Goal: Task Accomplishment & Management: Use online tool/utility

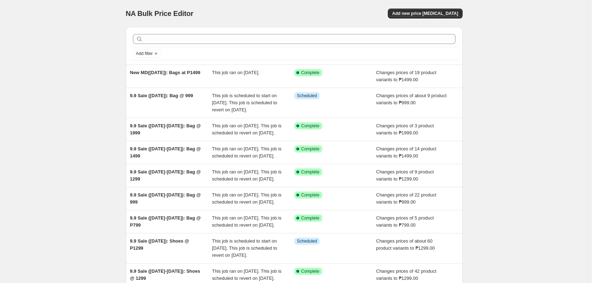
click at [516, 86] on div "NA Bulk Price Editor. This page is ready NA Bulk Price Editor Add new price [ME…" at bounding box center [294, 189] width 588 height 379
click at [56, 104] on div "NA Bulk Price Editor. This page is ready NA Bulk Price Editor Add new price cha…" at bounding box center [294, 189] width 588 height 379
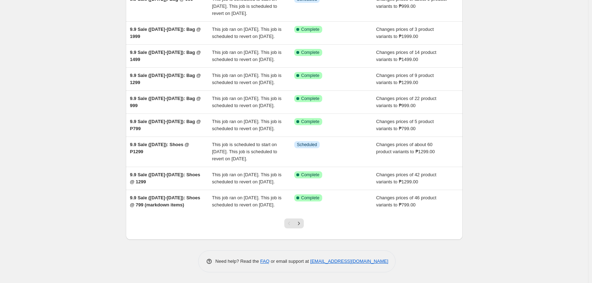
scroll to position [160, 0]
click at [530, 152] on div "NA Bulk Price Editor. This page is ready NA Bulk Price Editor Add new price cha…" at bounding box center [294, 93] width 588 height 379
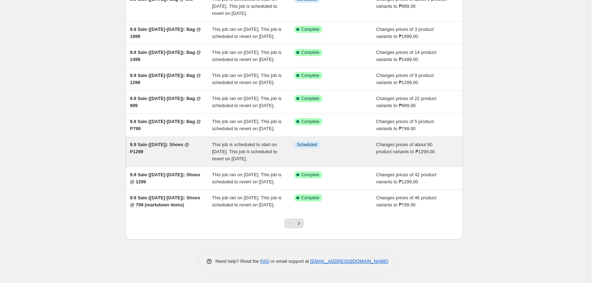
click at [236, 142] on span "This job is scheduled to start on September 9, 2025. This job is scheduled to r…" at bounding box center [244, 152] width 65 height 20
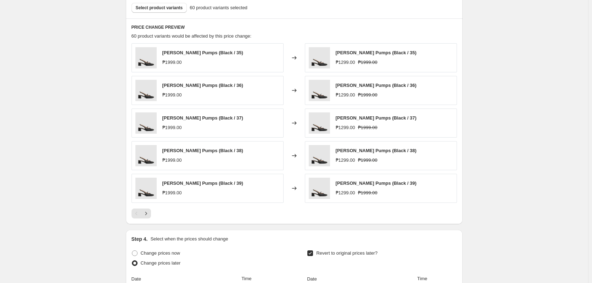
scroll to position [390, 0]
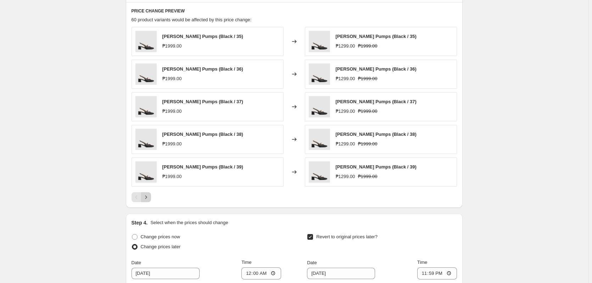
click at [150, 200] on icon "Next" at bounding box center [146, 197] width 7 height 7
click at [149, 198] on icon "Next" at bounding box center [146, 197] width 7 height 7
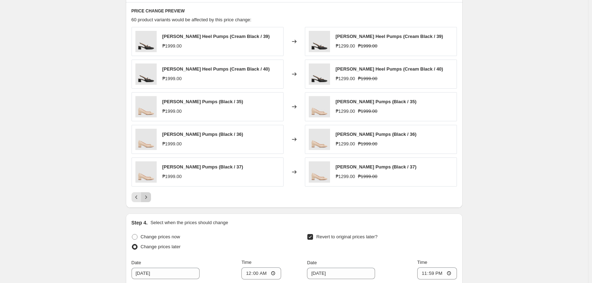
click at [149, 194] on icon "Next" at bounding box center [146, 197] width 7 height 7
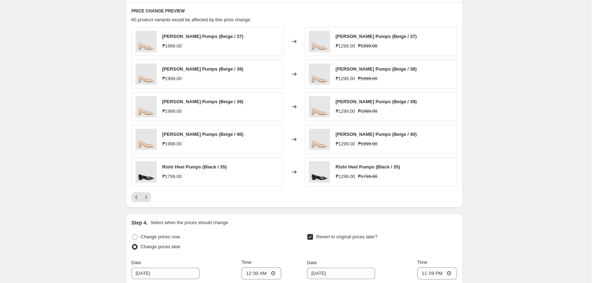
drag, startPoint x: 153, startPoint y: 199, endPoint x: 149, endPoint y: 199, distance: 4.3
click at [153, 199] on div at bounding box center [294, 197] width 325 height 10
click at [149, 199] on icon "Next" at bounding box center [146, 197] width 7 height 7
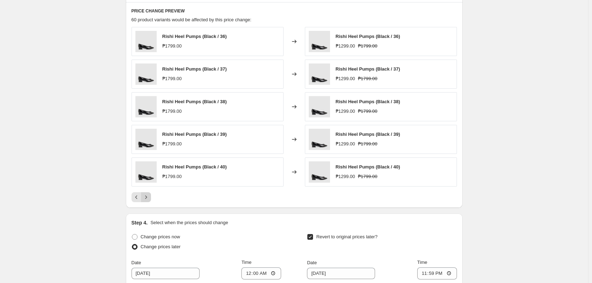
click at [149, 199] on icon "Next" at bounding box center [146, 197] width 7 height 7
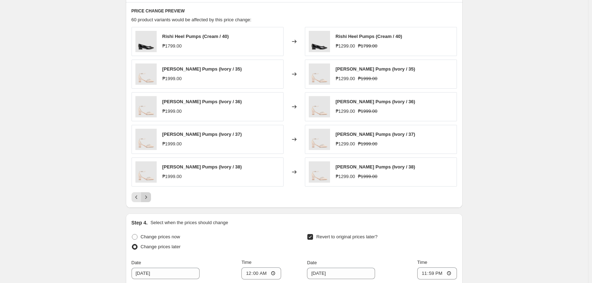
click at [149, 199] on icon "Next" at bounding box center [146, 197] width 7 height 7
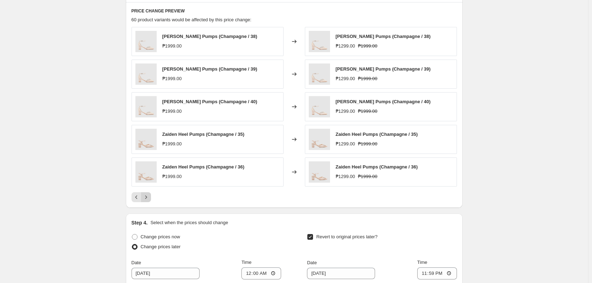
click at [149, 199] on icon "Next" at bounding box center [146, 197] width 7 height 7
click at [151, 197] on button "Next" at bounding box center [146, 197] width 10 height 10
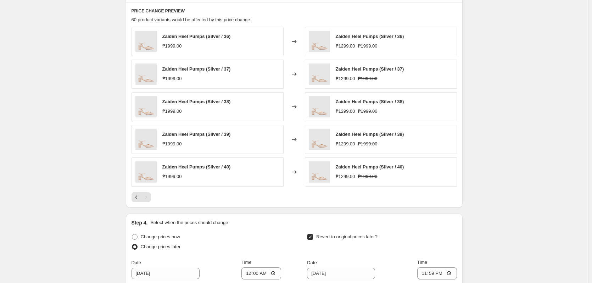
click at [151, 197] on div "Pagination" at bounding box center [146, 197] width 10 height 10
click at [527, 202] on div "9.9 Sale (Sept 9): Shoes @ P1299. This page is ready 9.9 Sale (Sept 9): Shoes @…" at bounding box center [294, 24] width 588 height 829
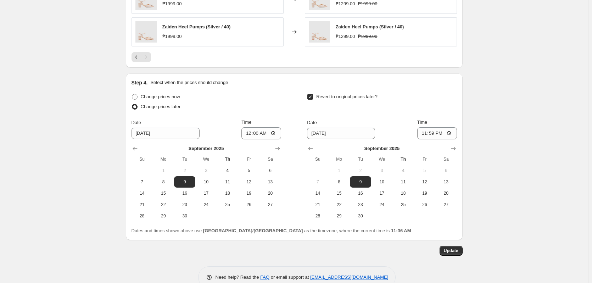
scroll to position [532, 0]
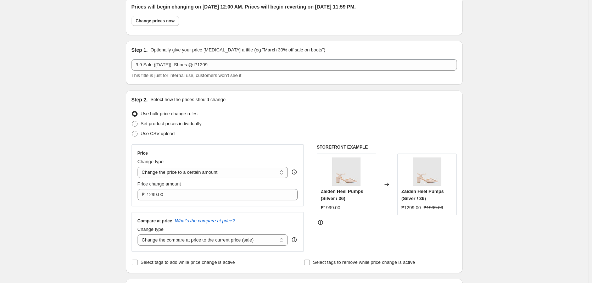
scroll to position [0, 0]
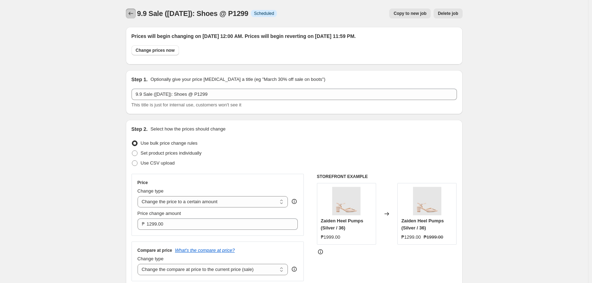
click at [134, 15] on icon "Price change jobs" at bounding box center [130, 13] width 7 height 7
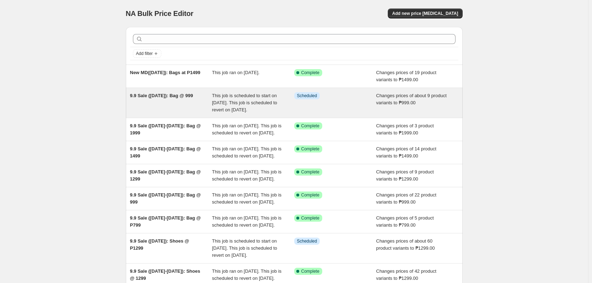
click at [376, 110] on div "Info Scheduled" at bounding box center [335, 102] width 82 height 21
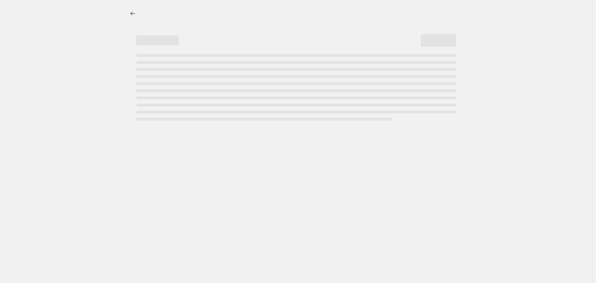
select select "no_change"
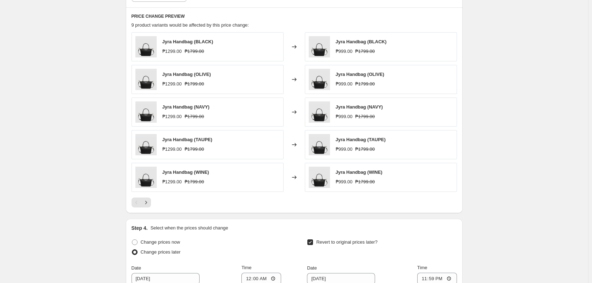
scroll to position [390, 0]
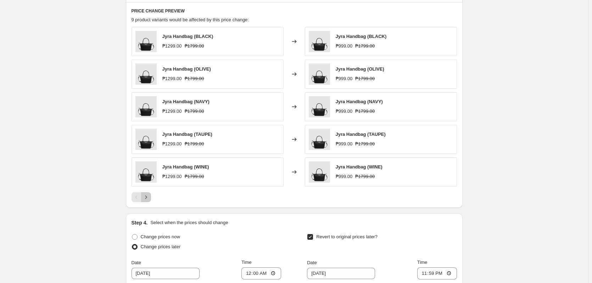
click at [146, 198] on icon "Next" at bounding box center [146, 197] width 7 height 7
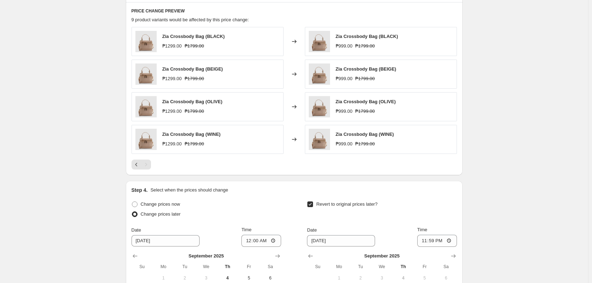
click at [560, 158] on div "9.9 Sale (Sept 9): Bag @ 999. This page is ready 9.9 Sale (Sept 9): Bag @ 999 I…" at bounding box center [294, 8] width 588 height 796
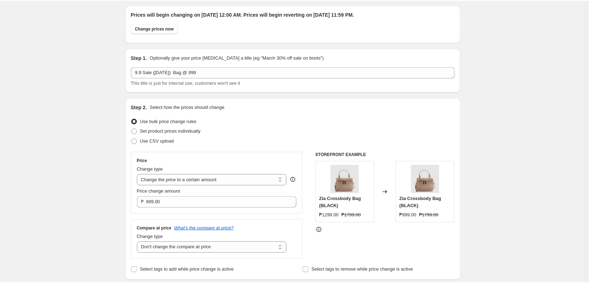
scroll to position [0, 0]
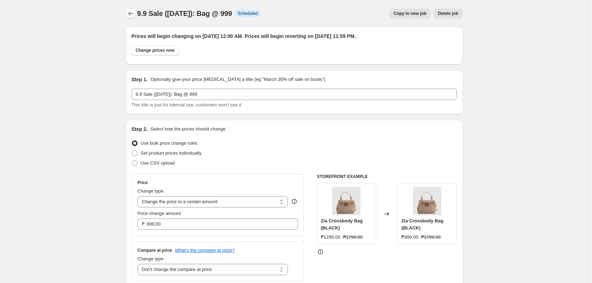
click at [134, 15] on icon "Price change jobs" at bounding box center [130, 13] width 7 height 7
